Goal: Communication & Community: Answer question/provide support

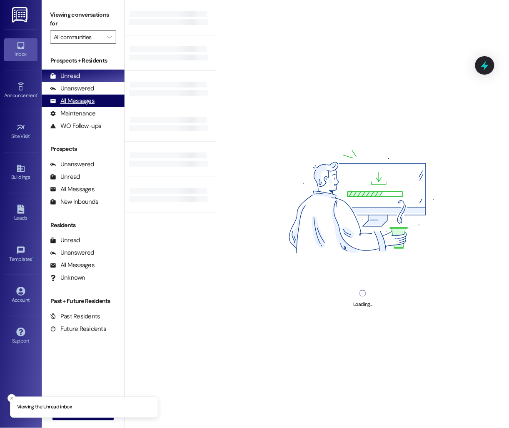
click at [92, 101] on div "All Messages" at bounding box center [72, 101] width 45 height 9
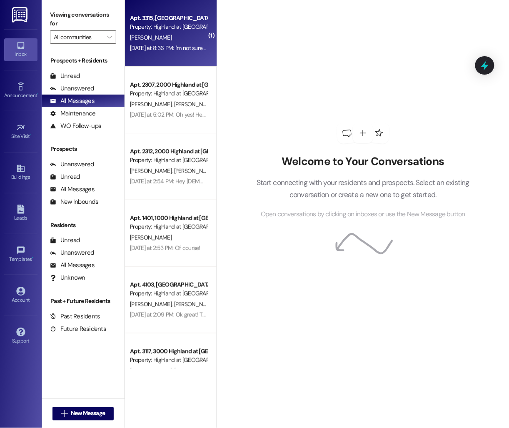
click at [179, 51] on div "Yesterday at 8:36 PM: I'm not sure exactly what form it was but i filled out a …" at bounding box center [354, 47] width 448 height 7
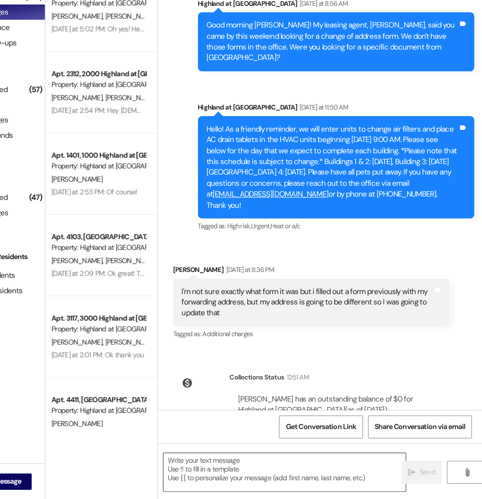
click at [271, 427] on textarea at bounding box center [321, 477] width 198 height 31
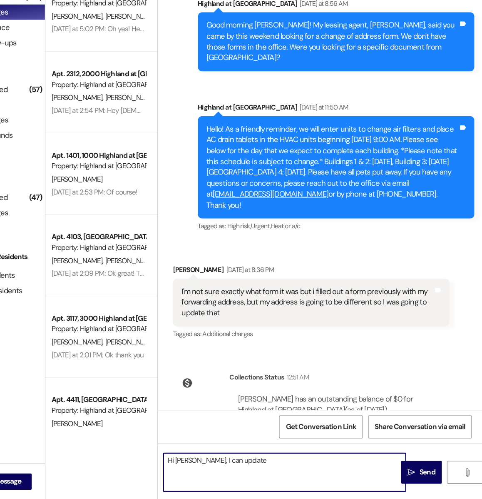
drag, startPoint x: 283, startPoint y: 463, endPoint x: 250, endPoint y: 464, distance: 32.9
click at [250, 427] on textarea "Hi Sarah, I can update" at bounding box center [321, 477] width 198 height 31
click at [285, 427] on textarea "Hi Sarah, I can update" at bounding box center [321, 477] width 198 height 31
drag, startPoint x: 284, startPoint y: 469, endPoint x: 246, endPoint y: 470, distance: 37.5
click at [246, 427] on textarea "Hi Sarah, I can update" at bounding box center [321, 477] width 198 height 31
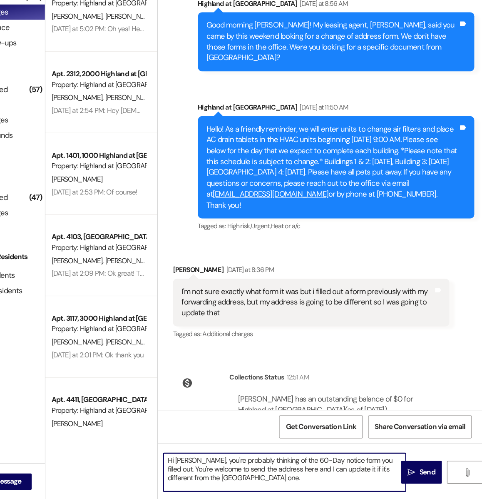
type textarea "Hi Sarah, you're probably thinking of the 60-Day notice form you filled out. Yo…"
click at [432, 427] on span "Send" at bounding box center [437, 477] width 13 height 9
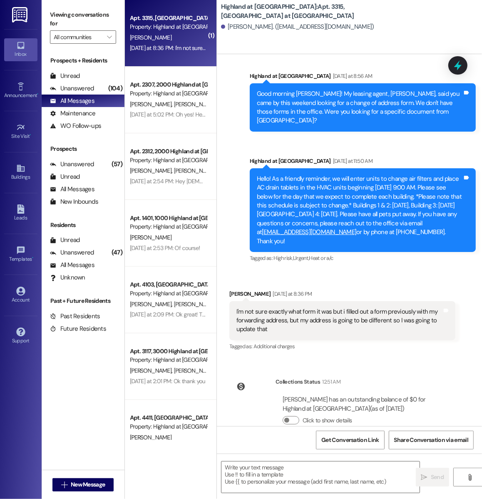
scroll to position [4324, 0]
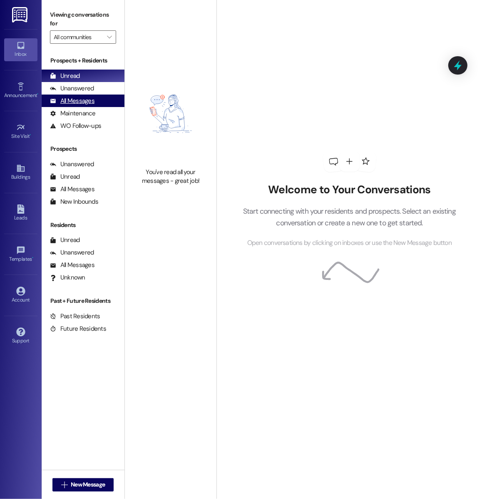
click at [104, 106] on div "All Messages (undefined)" at bounding box center [83, 101] width 83 height 12
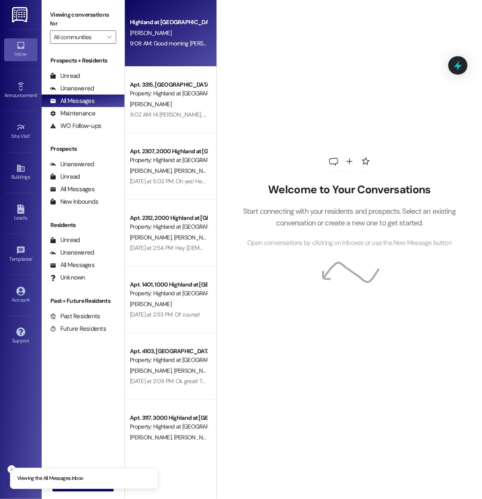
click at [160, 40] on div "9:08 AM: Good morning [PERSON_NAME]! Your application has been approved and it …" at bounding box center [405, 43] width 551 height 7
